Goal: Register for event/course

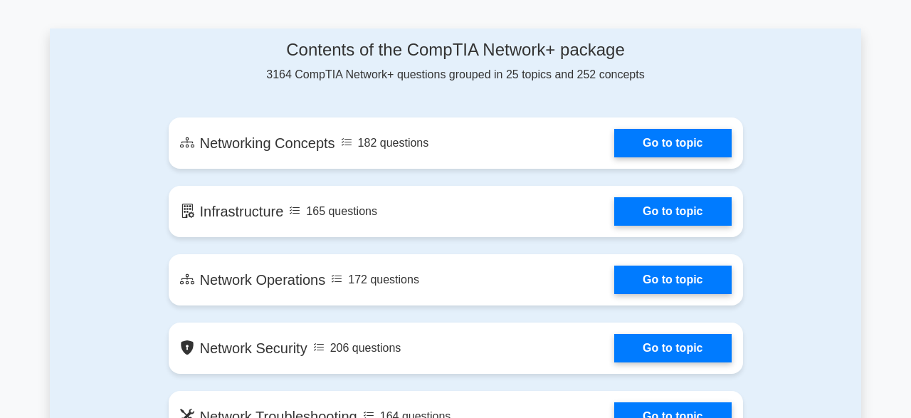
scroll to position [740, 0]
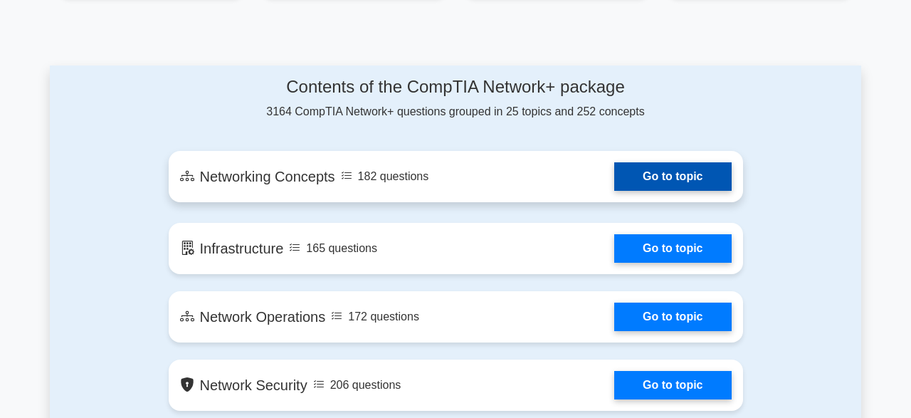
click at [641, 177] on link "Go to topic" at bounding box center [672, 176] width 117 height 28
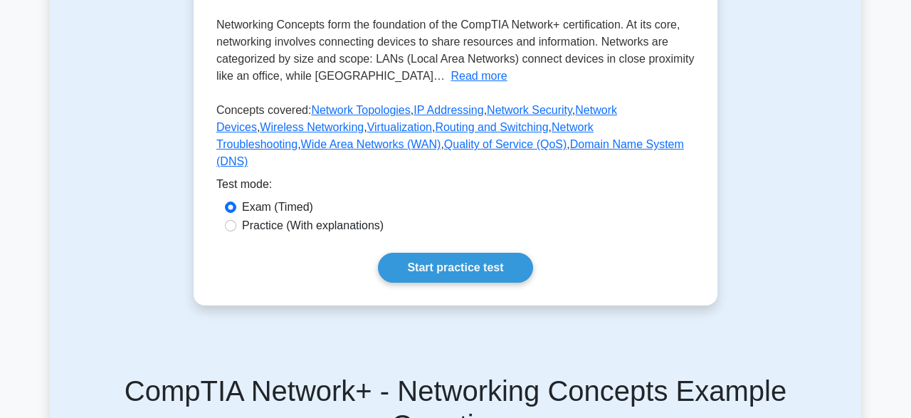
scroll to position [221, 0]
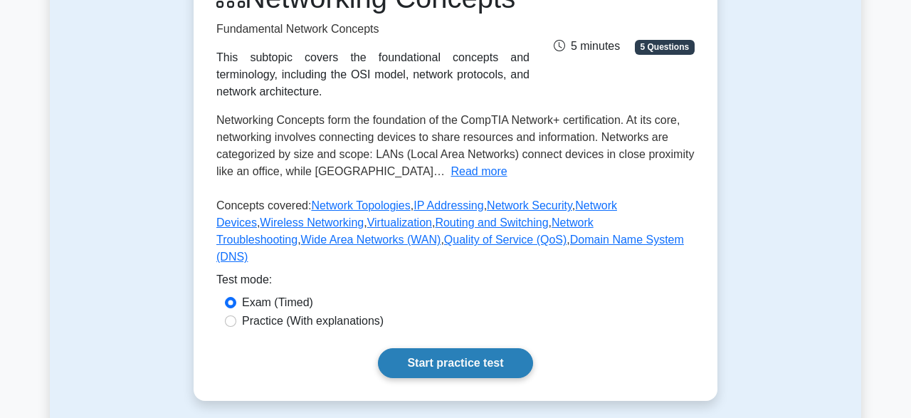
click at [421, 349] on link "Start practice test" at bounding box center [455, 363] width 154 height 30
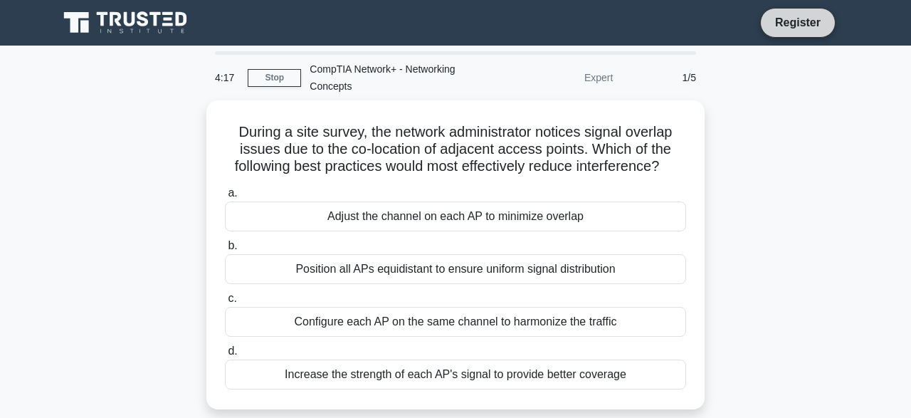
click at [804, 18] on link "Register" at bounding box center [798, 23] width 63 height 18
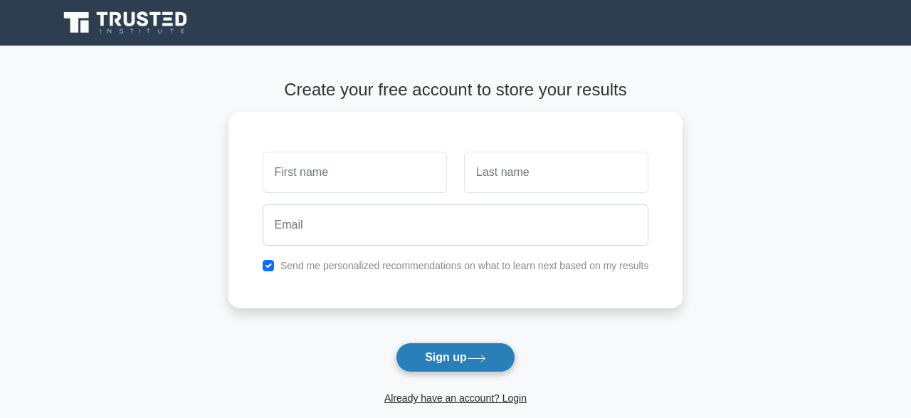
click at [446, 357] on button "Sign up" at bounding box center [456, 357] width 120 height 30
click at [478, 396] on link "Already have an account? Login" at bounding box center [455, 397] width 142 height 11
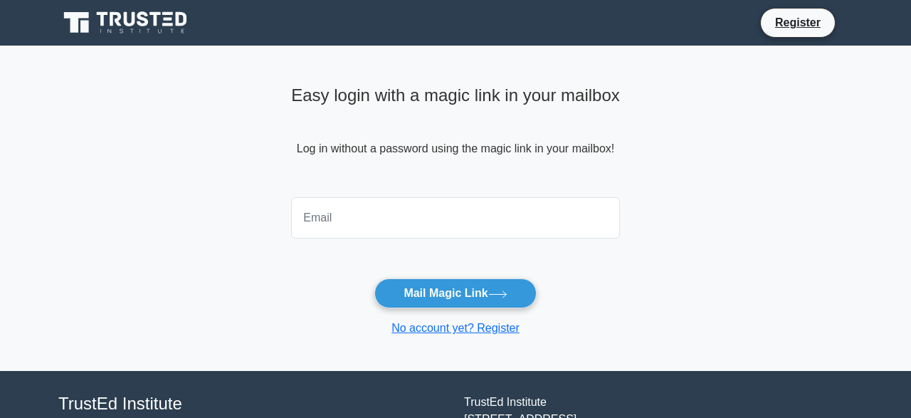
type input "q"
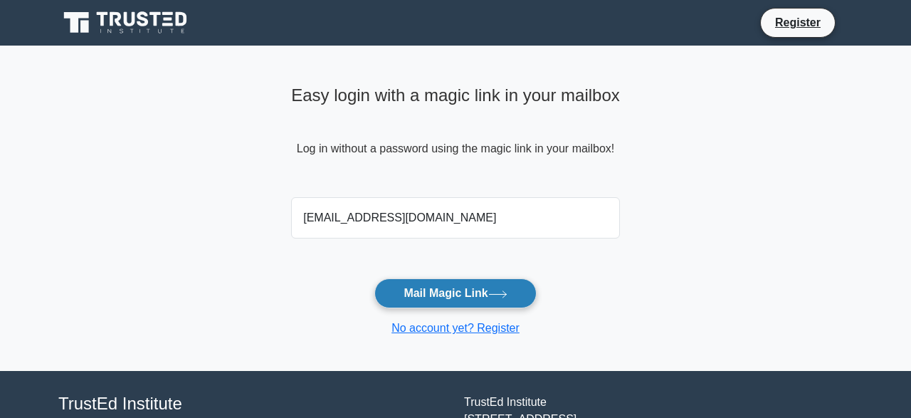
type input "[EMAIL_ADDRESS][DOMAIN_NAME]"
click at [490, 300] on button "Mail Magic Link" at bounding box center [455, 293] width 162 height 30
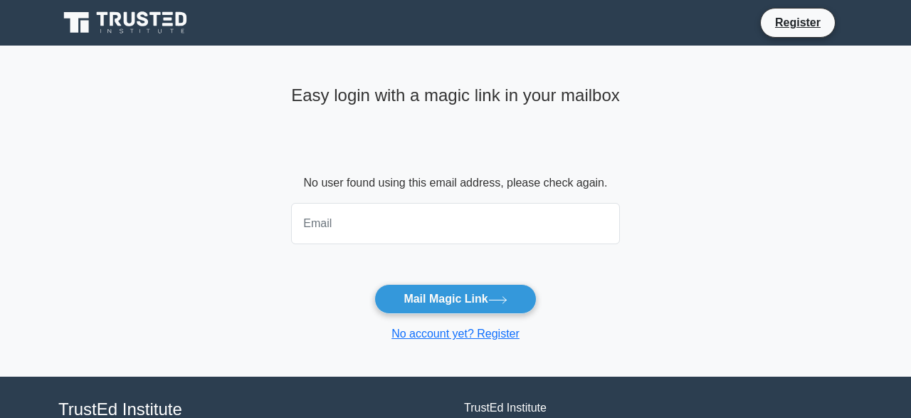
click at [364, 230] on input "email" at bounding box center [455, 223] width 329 height 41
type input "allafididier471@gmail.com"
click at [615, 321] on form "No user found using this email address, please check again. allafididier471@gma…" at bounding box center [455, 258] width 329 height 168
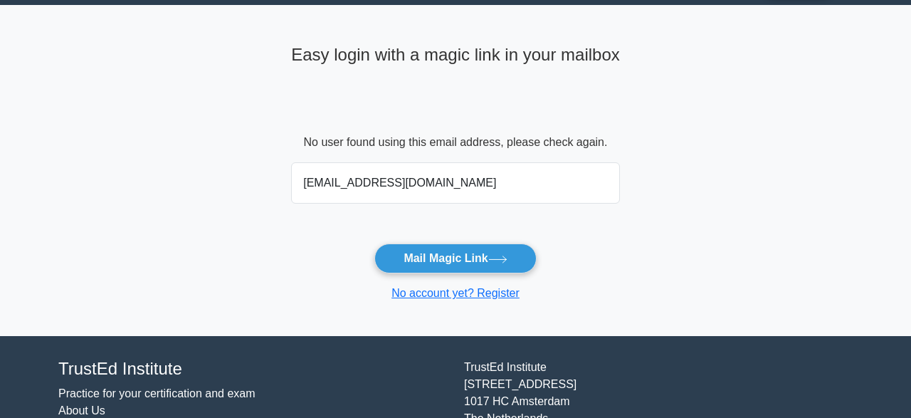
scroll to position [4, 0]
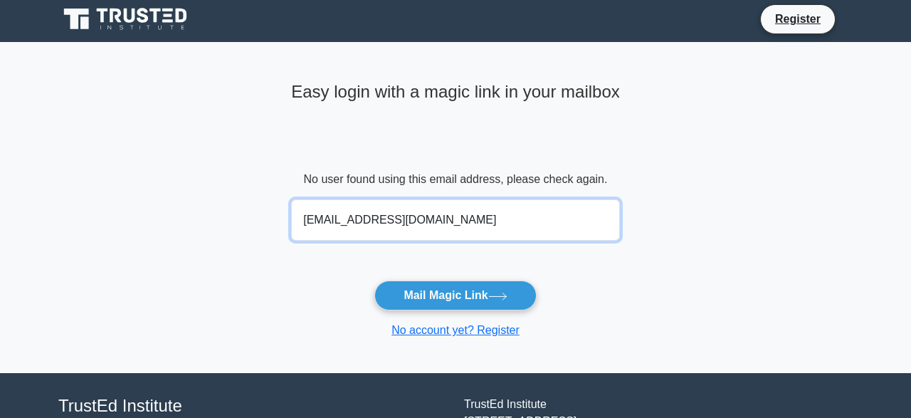
click at [451, 214] on input "allafididier471@gmail.com" at bounding box center [455, 219] width 329 height 41
click at [374, 280] on button "Mail Magic Link" at bounding box center [455, 295] width 162 height 30
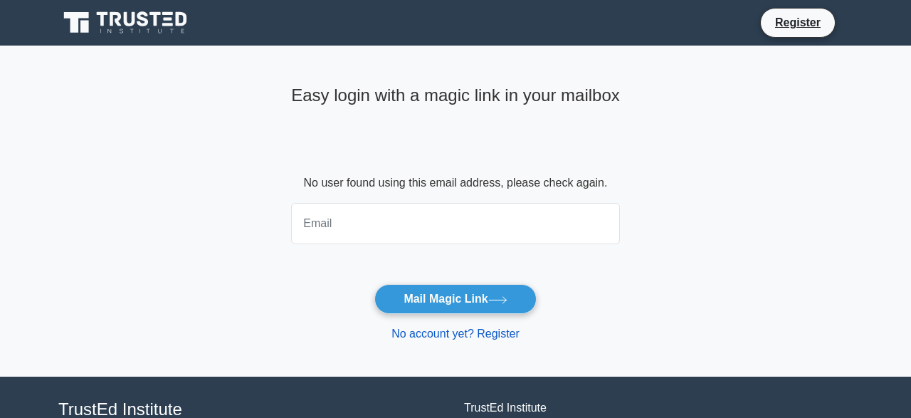
click at [450, 339] on link "No account yet? Register" at bounding box center [455, 333] width 128 height 12
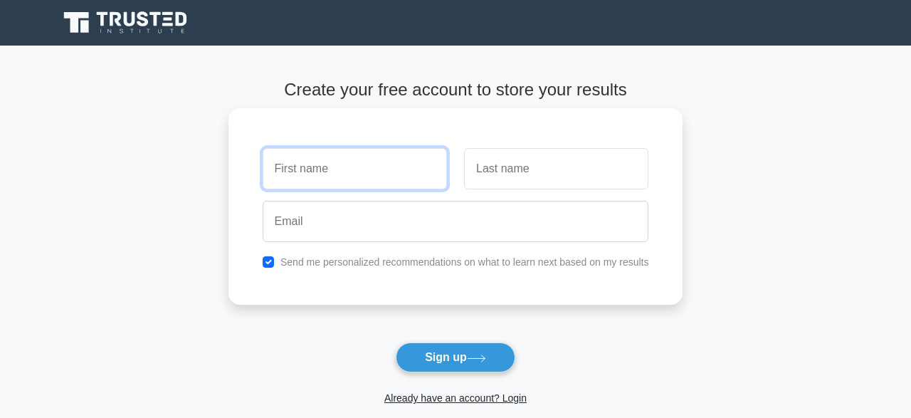
click at [289, 169] on input "text" at bounding box center [355, 168] width 184 height 41
type input "[PERSON_NAME]"
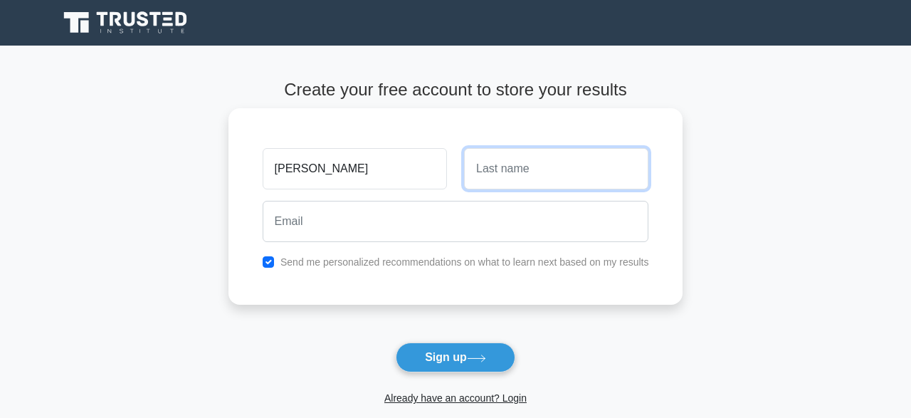
click at [510, 180] on input "text" at bounding box center [556, 168] width 184 height 41
type input "q"
type input "allafi"
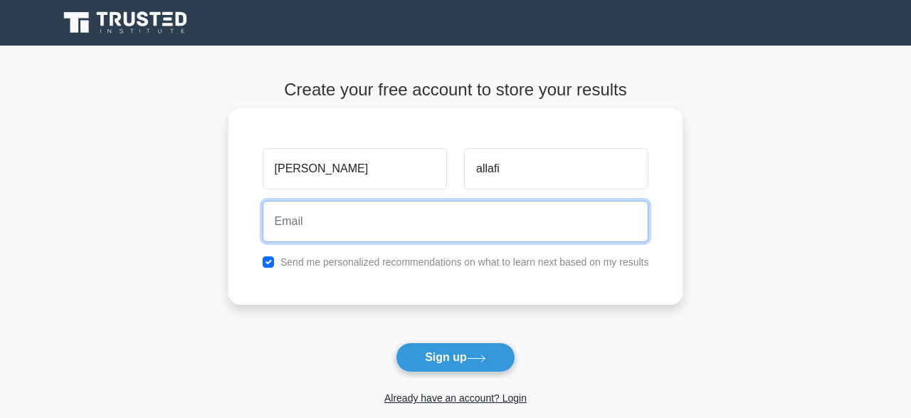
click at [369, 224] on input "email" at bounding box center [456, 221] width 386 height 41
type input "allafi@gmail.com"
click at [396, 342] on button "Sign up" at bounding box center [456, 357] width 120 height 30
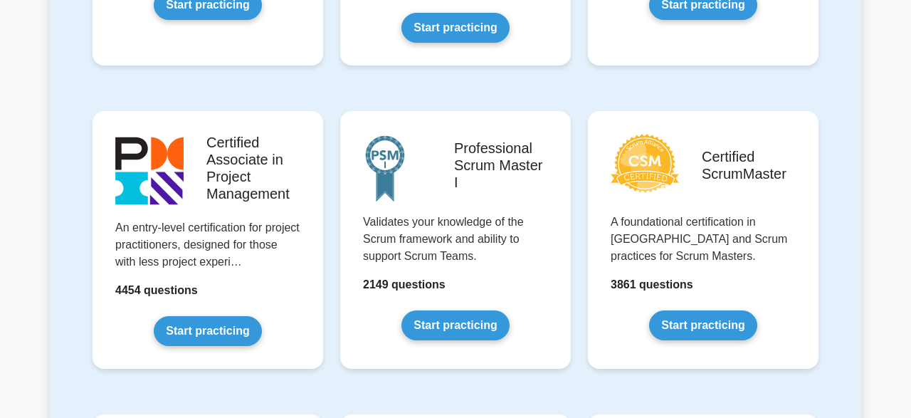
scroll to position [555, 0]
